Goal: Information Seeking & Learning: Learn about a topic

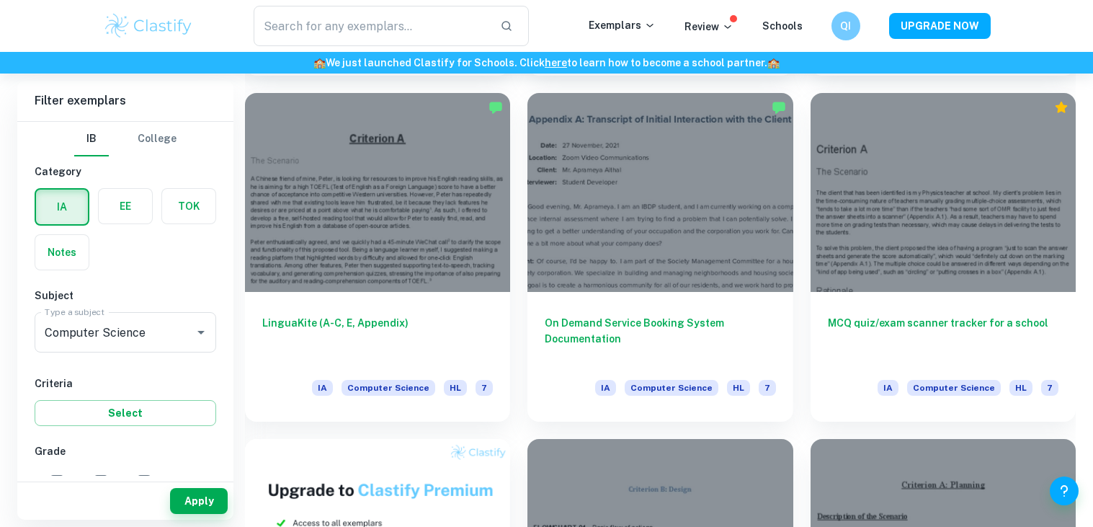
scroll to position [711, 0]
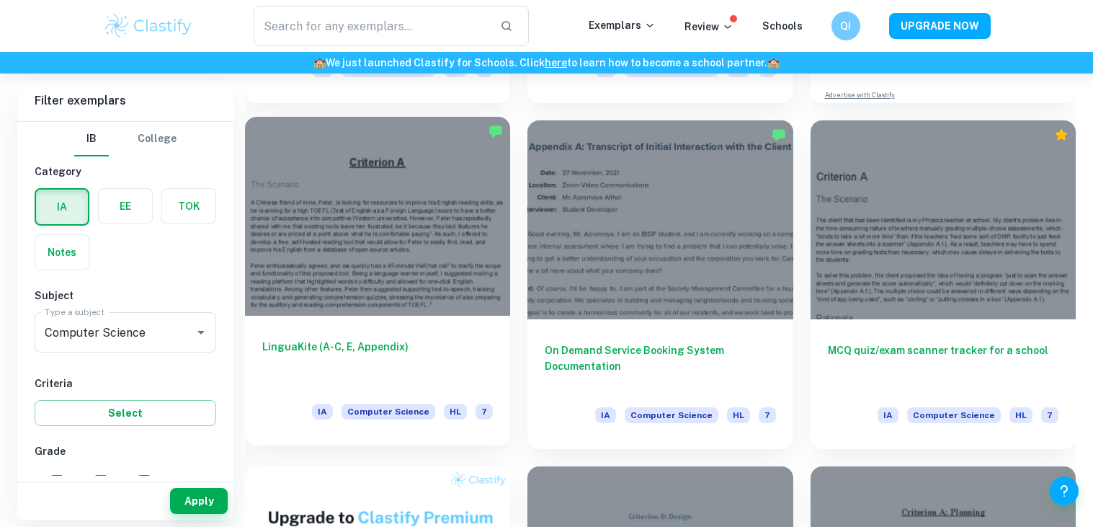
click at [305, 281] on div at bounding box center [377, 216] width 265 height 199
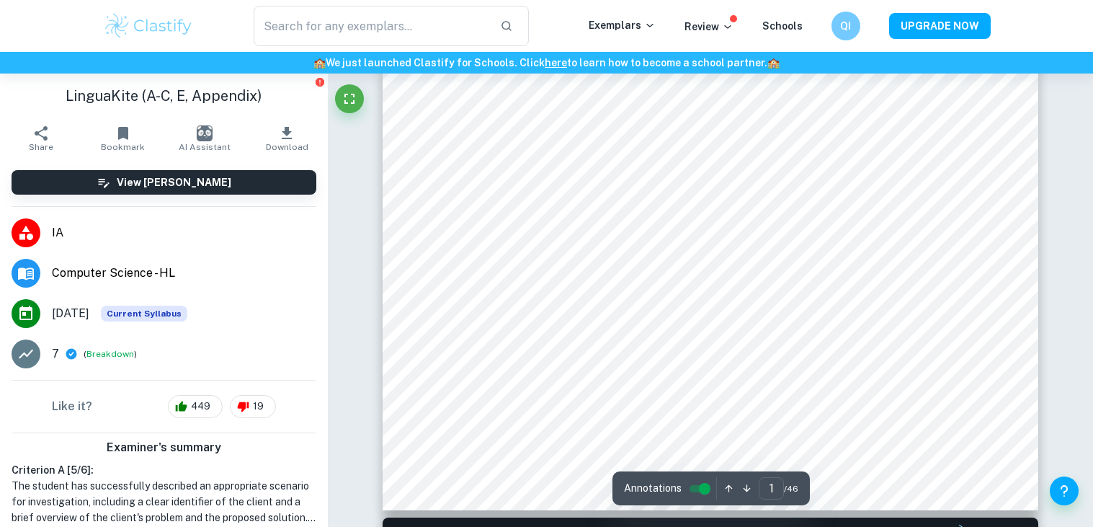
scroll to position [430, 0]
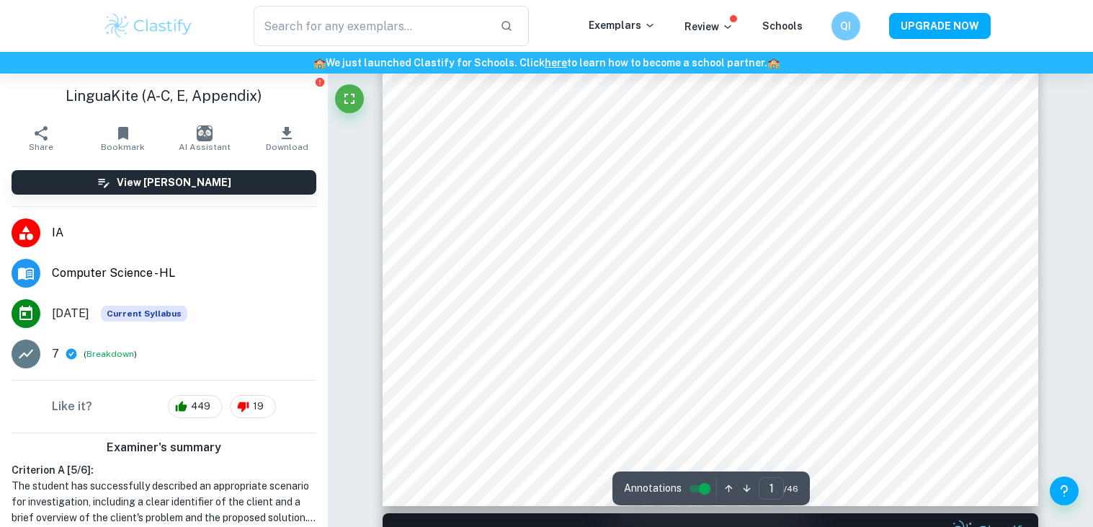
click at [151, 312] on span "Current Syllabus" at bounding box center [144, 313] width 86 height 16
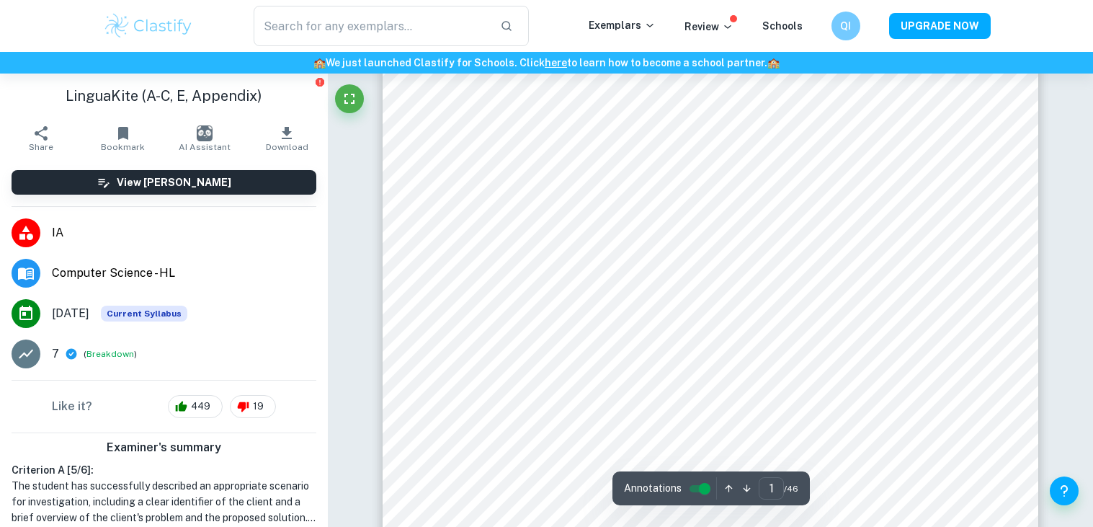
scroll to position [81, 0]
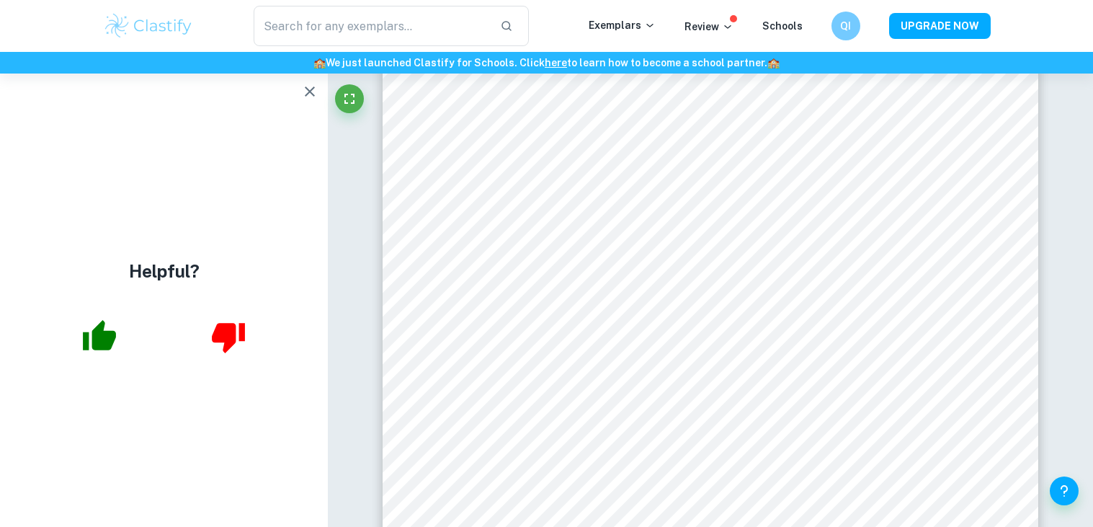
click at [318, 91] on icon "button" at bounding box center [309, 91] width 17 height 17
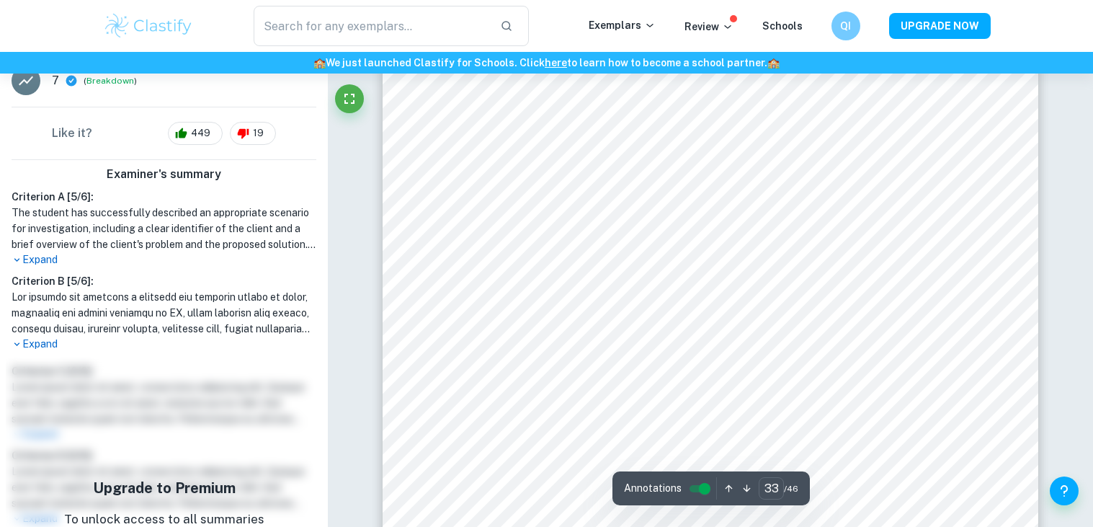
scroll to position [272, 0]
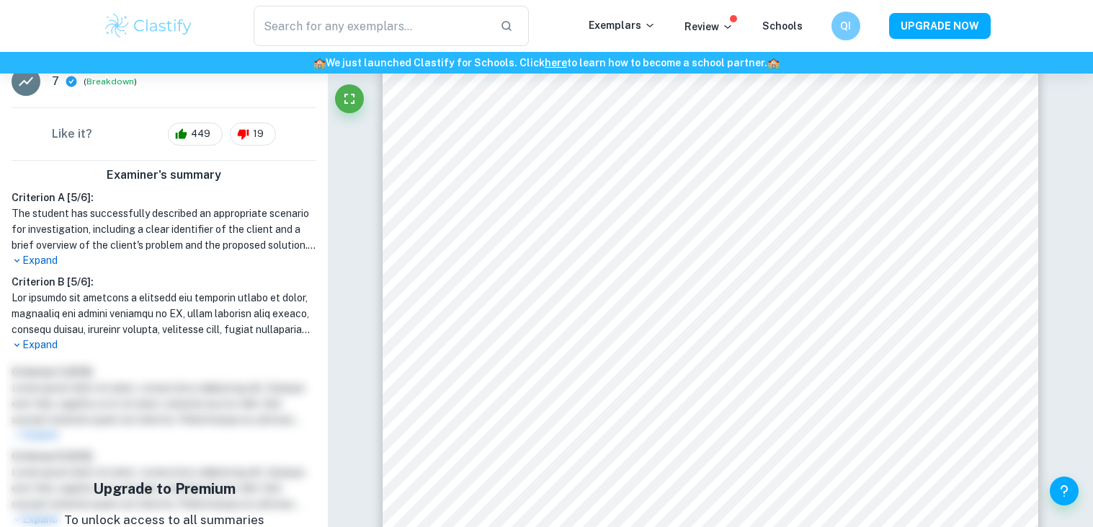
click at [28, 256] on p "Expand" at bounding box center [164, 260] width 305 height 15
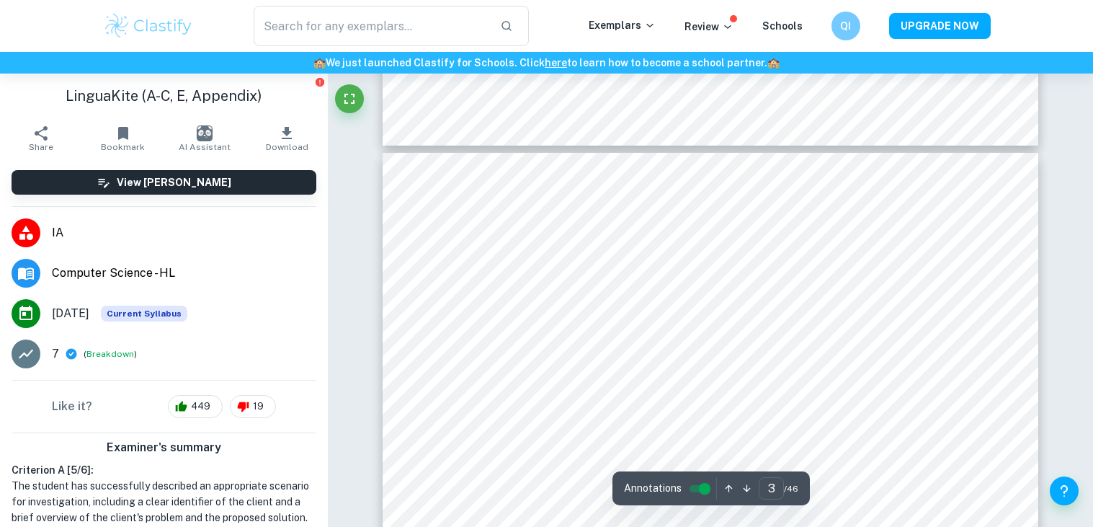
scroll to position [1805, 0]
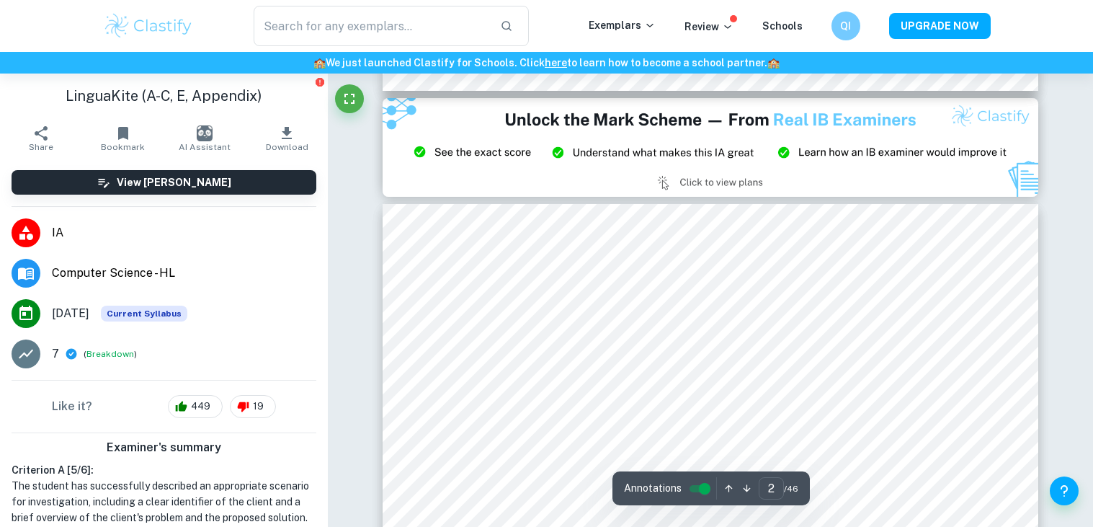
type input "1"
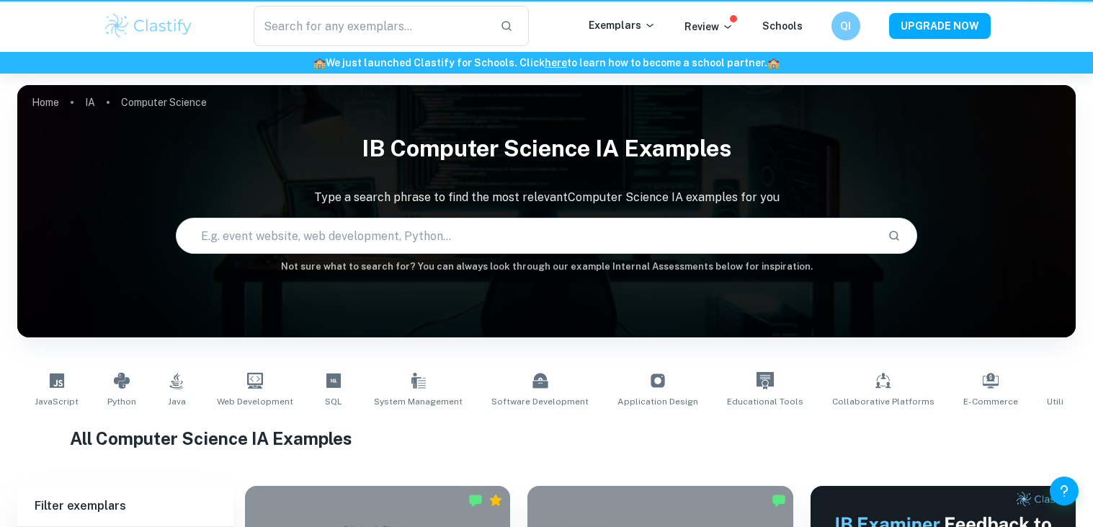
scroll to position [711, 0]
